Goal: Task Accomplishment & Management: Complete application form

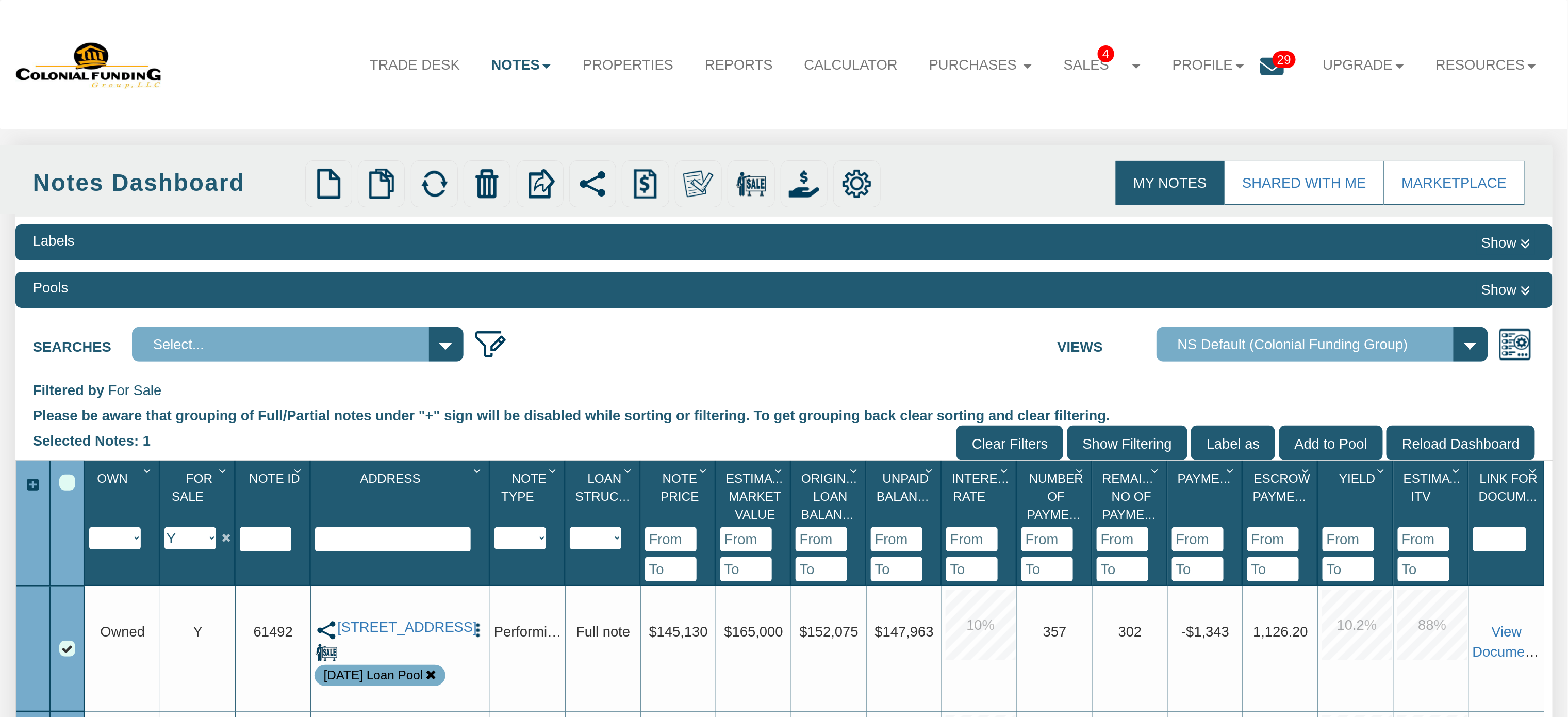
scroll to position [331, 0]
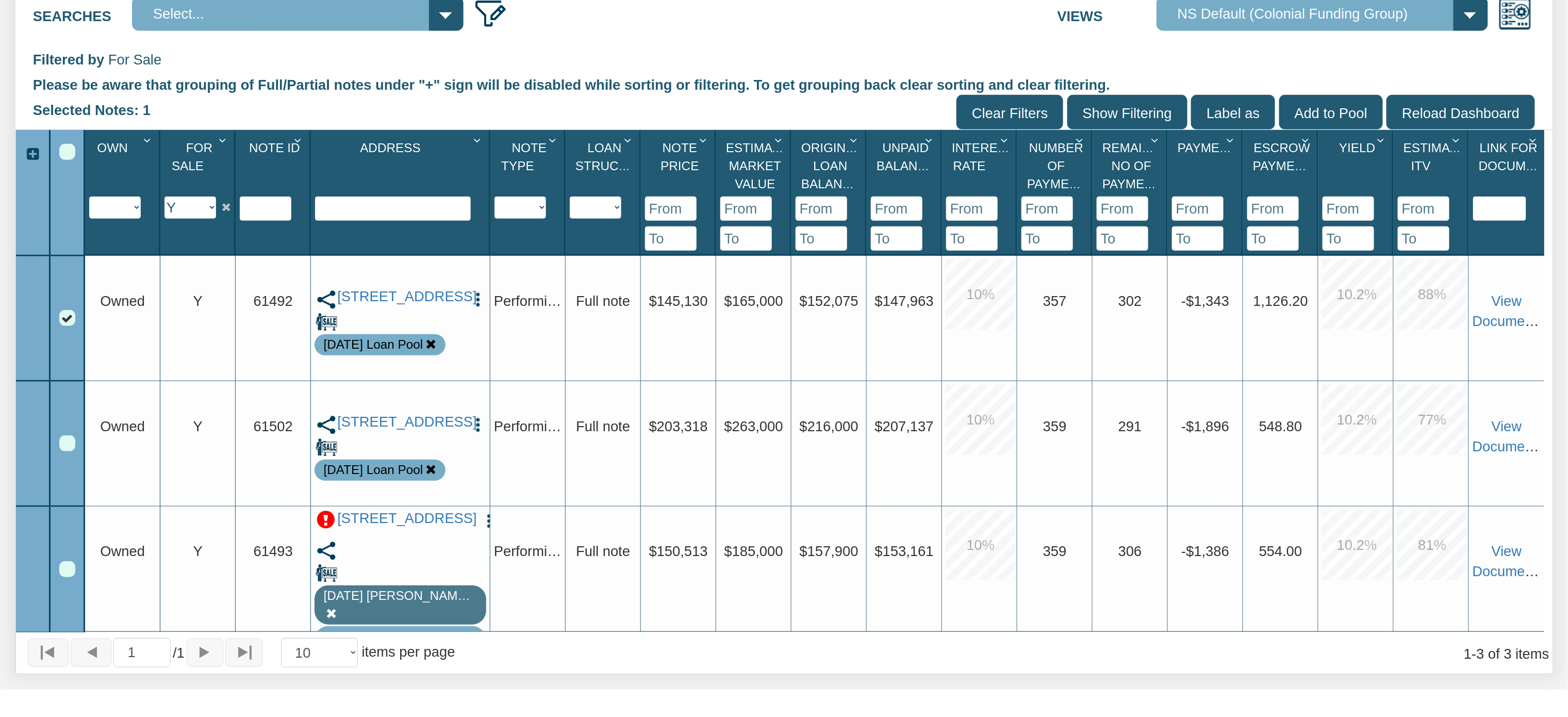
click at [478, 294] on img "button" at bounding box center [478, 299] width 17 height 17
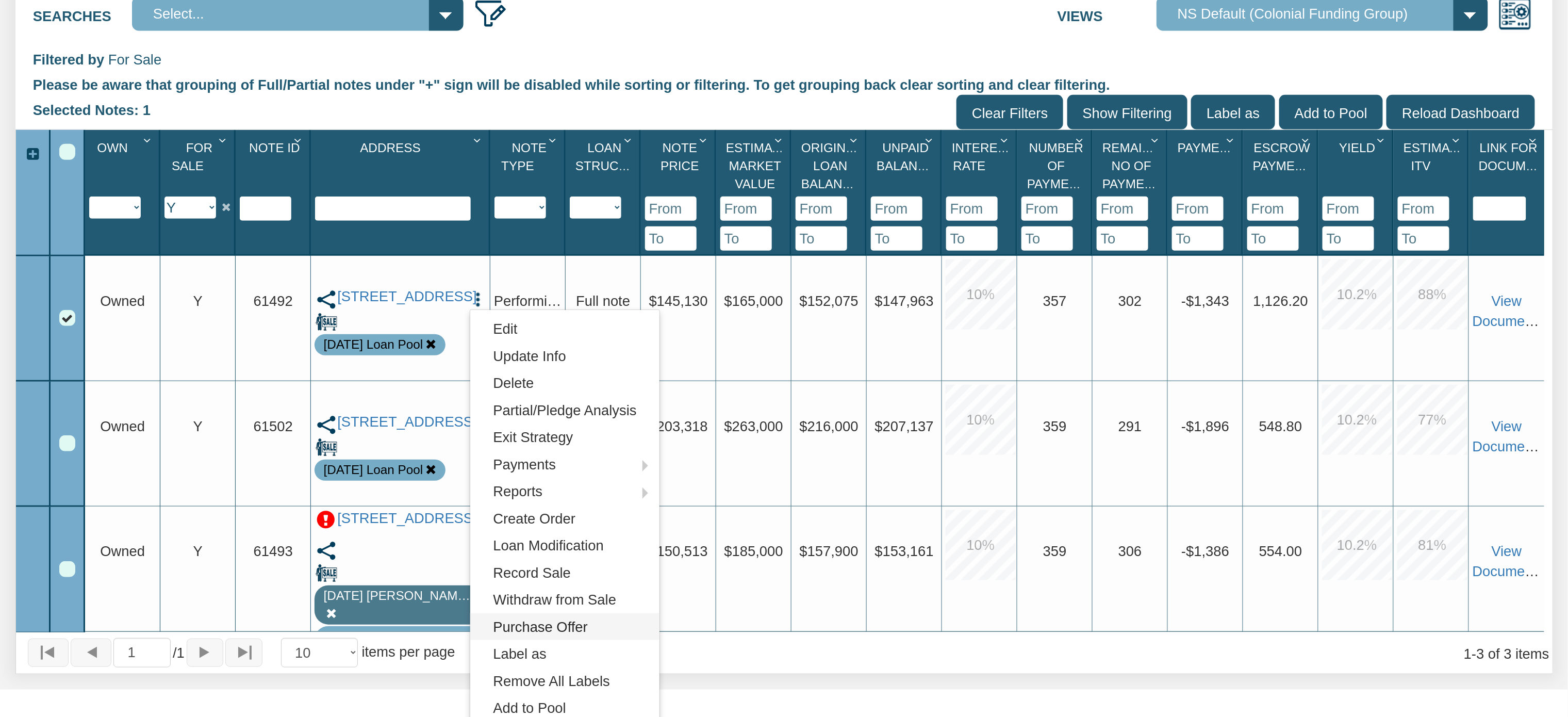
click at [546, 631] on link "Purchase Offer" at bounding box center [565, 627] width 189 height 27
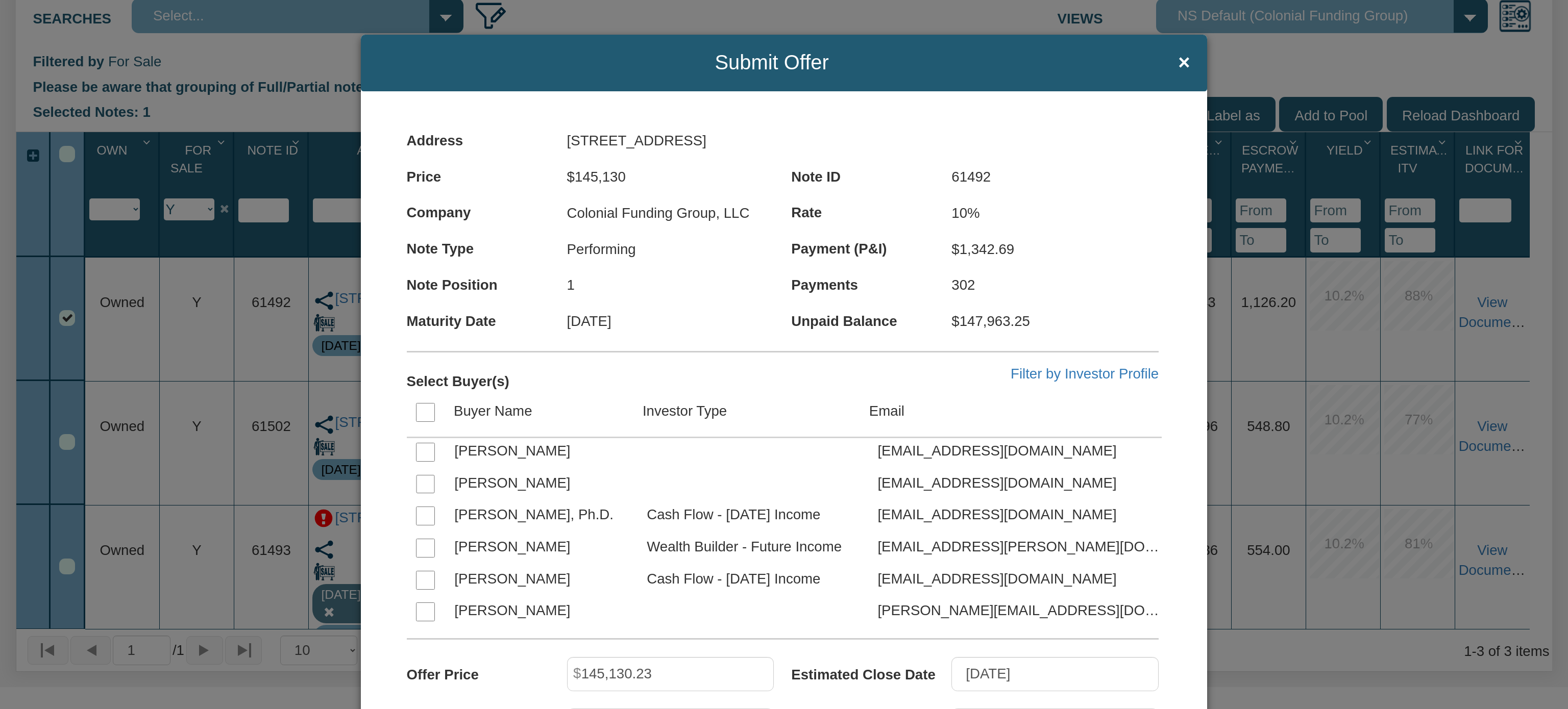
scroll to position [612, 0]
click at [420, 545] on input "checkbox" at bounding box center [425, 547] width 19 height 19
checkbox input "true"
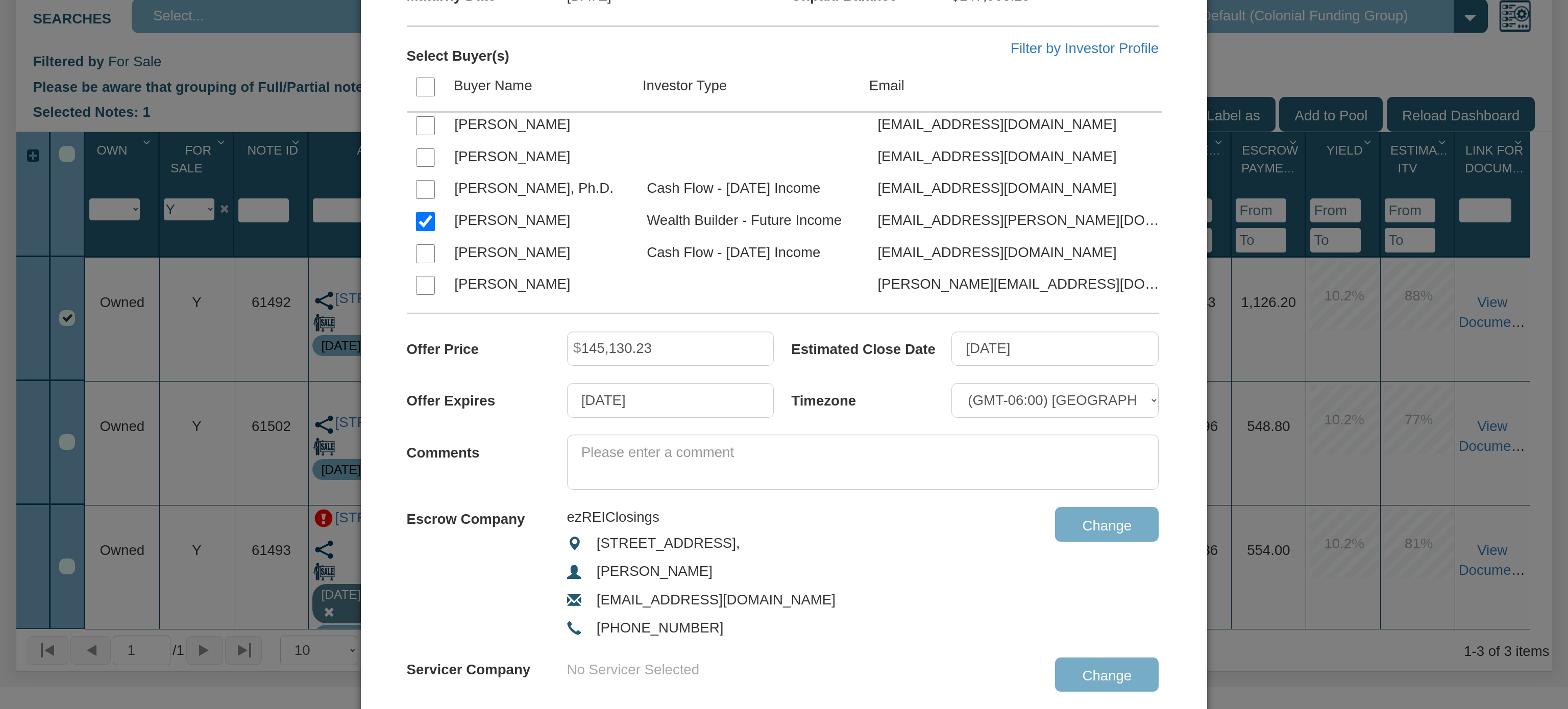
scroll to position [331, 0]
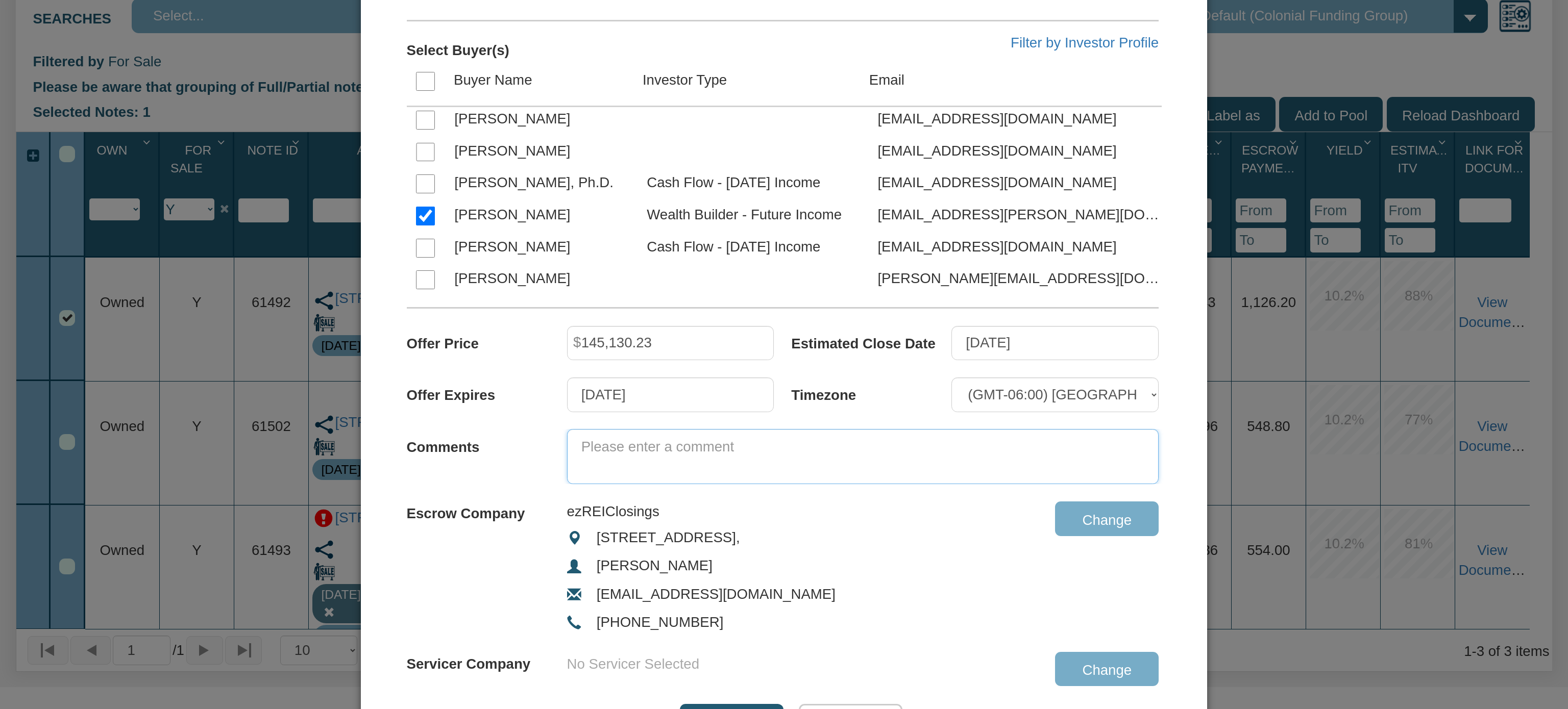
click at [587, 446] on textarea at bounding box center [863, 456] width 592 height 55
type textarea "H"
click at [994, 600] on div "Escrow Company ezREIClosings [STREET_ADDRESS], [PERSON_NAME] [EMAIL_ADDRESS][DO…" at bounding box center [791, 565] width 769 height 139
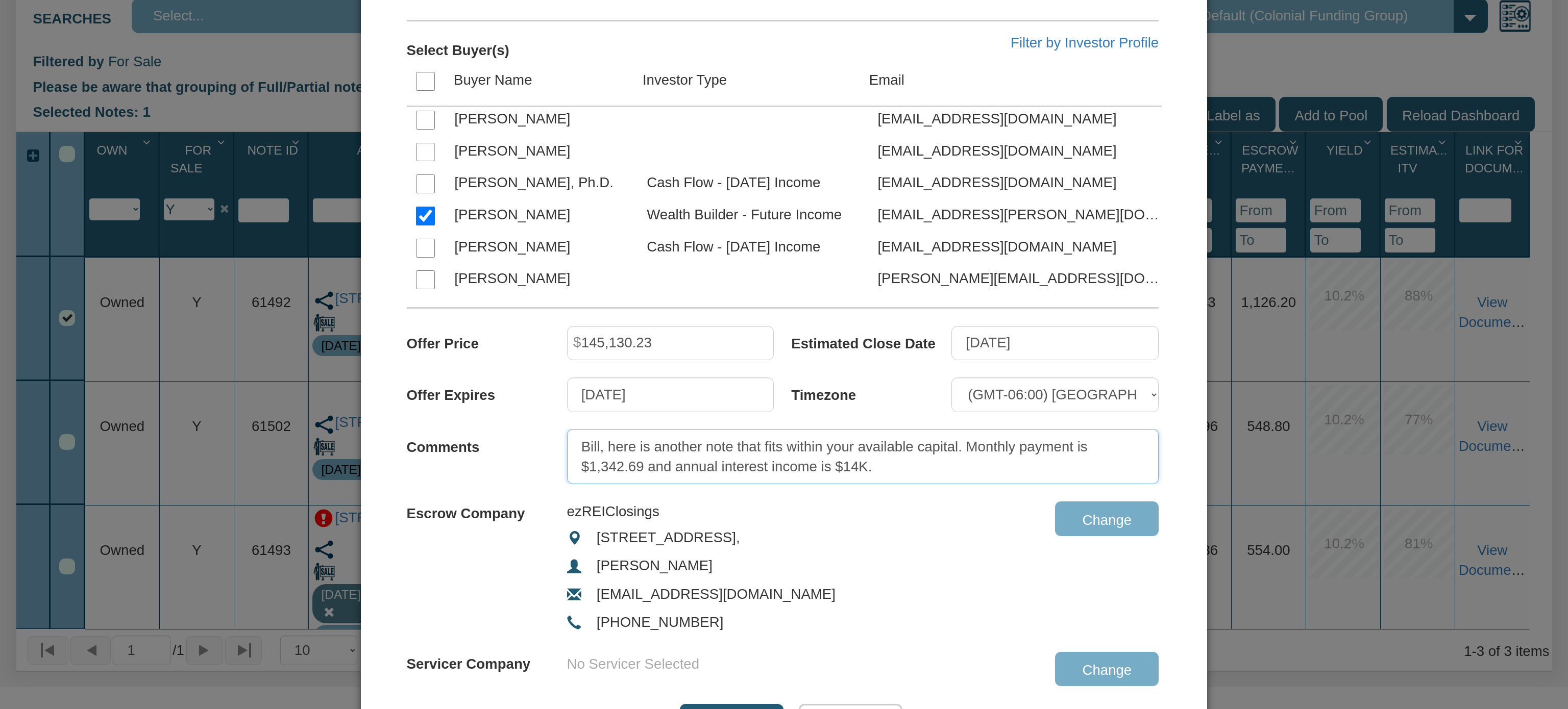
type textarea "Bill, here is another note that fits within your available capital. Monthly pay…"
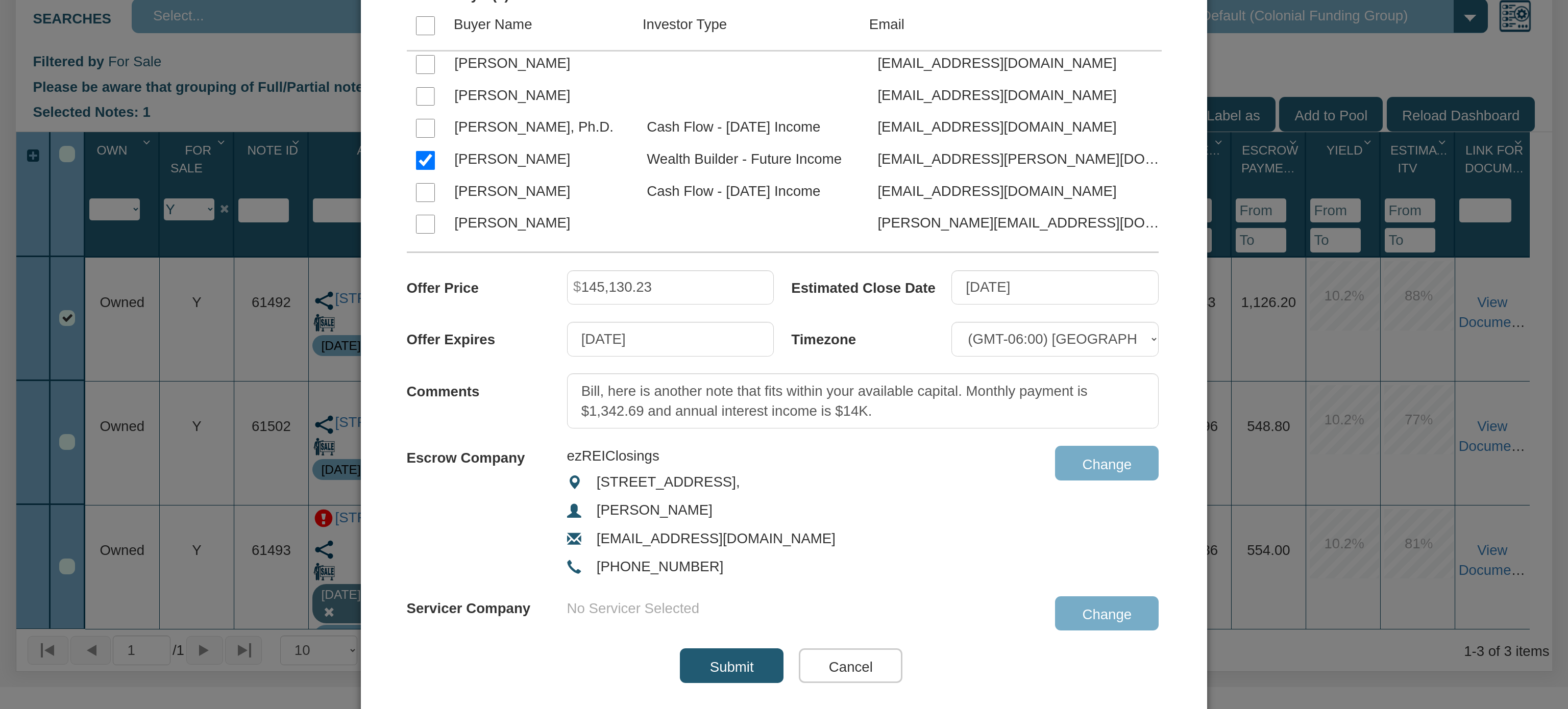
scroll to position [405, 0]
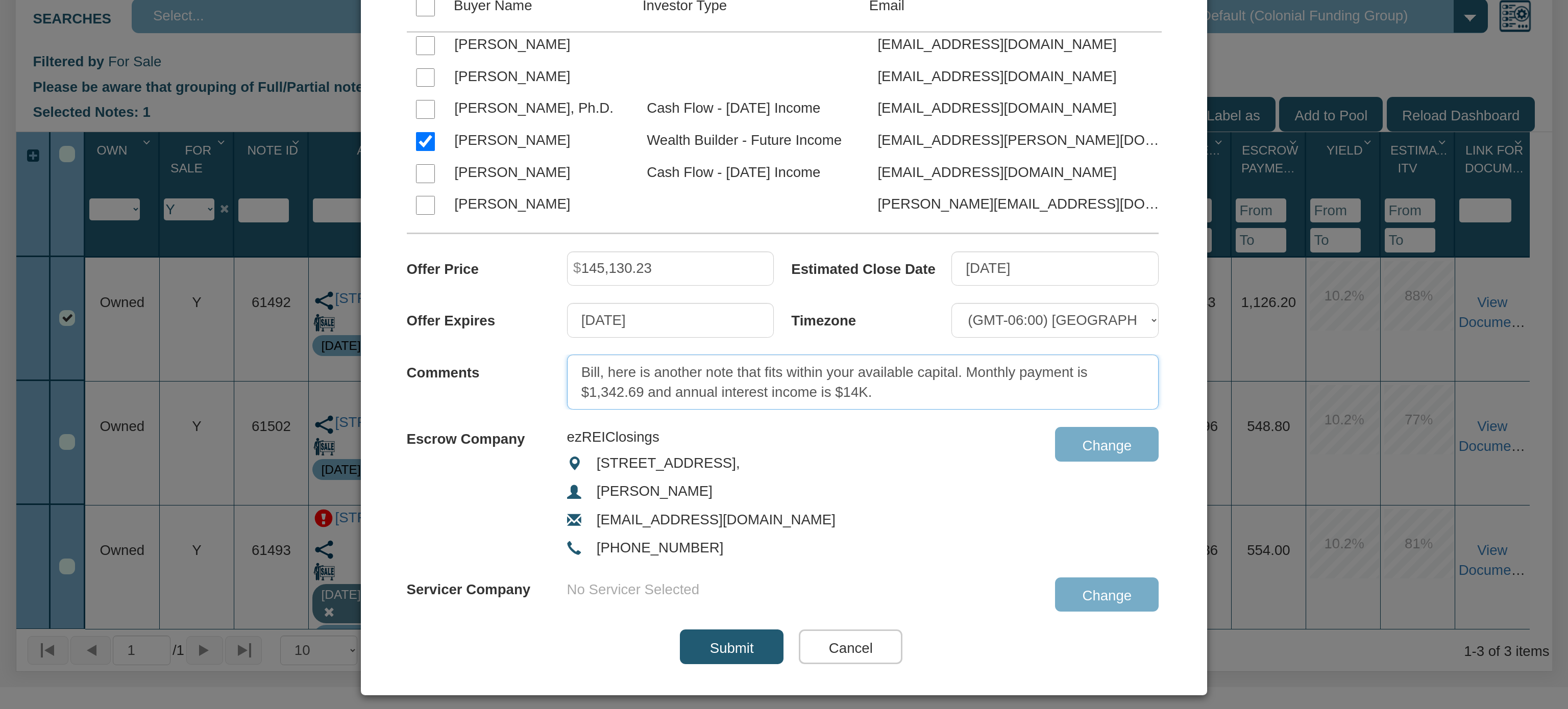
click at [919, 394] on textarea "Bill, here is another note that fits within your available capital. Monthly pay…" at bounding box center [863, 382] width 592 height 55
click at [709, 647] on input "Submit" at bounding box center [731, 647] width 104 height 34
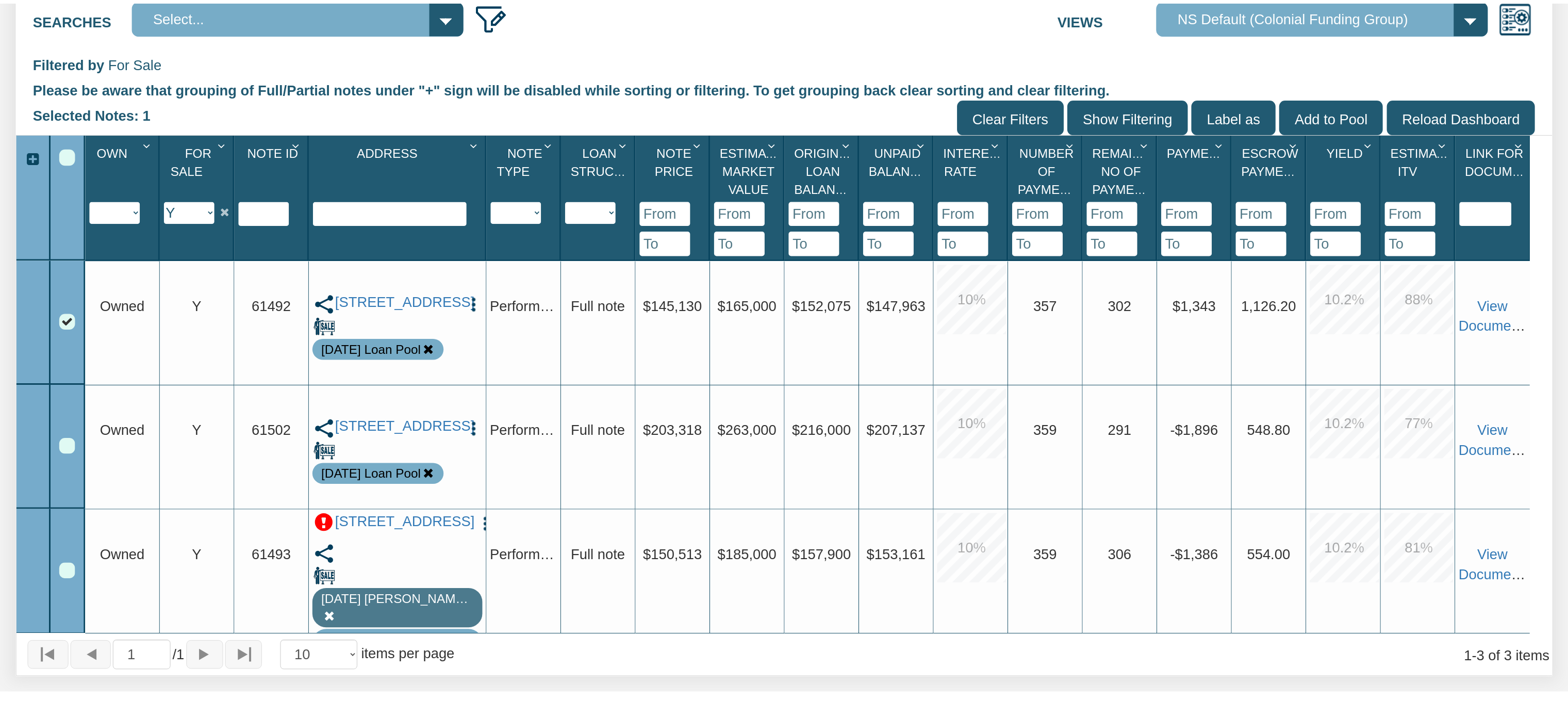
scroll to position [331, 0]
